Goal: Use online tool/utility

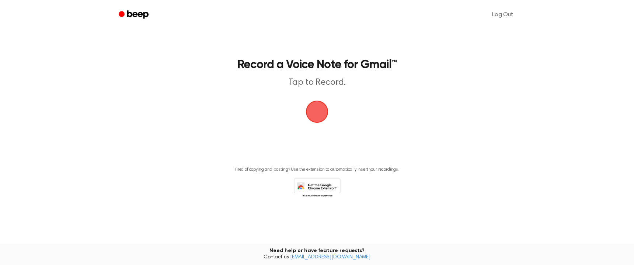
click at [316, 122] on span "button" at bounding box center [317, 111] width 21 height 21
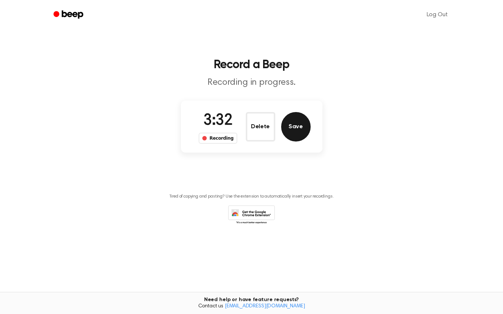
click at [300, 127] on button "Save" at bounding box center [295, 126] width 29 height 29
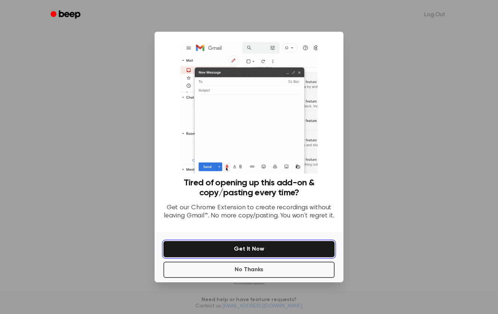
click at [258, 250] on button "Get It Now" at bounding box center [248, 249] width 171 height 16
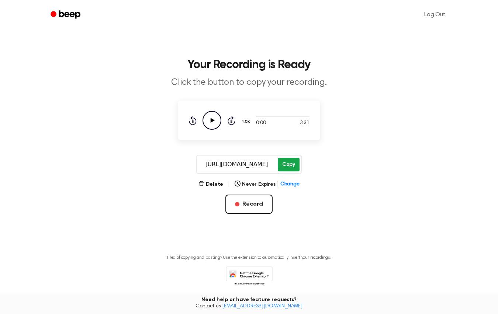
click at [286, 166] on button "Copy" at bounding box center [289, 165] width 22 height 14
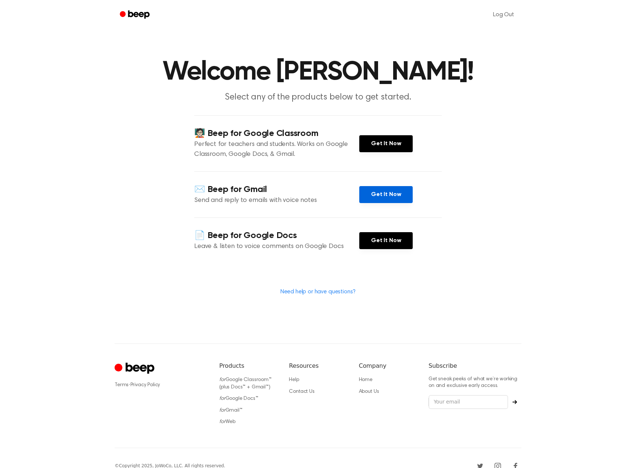
click at [394, 201] on link "Get It Now" at bounding box center [385, 194] width 53 height 17
